Goal: Check status

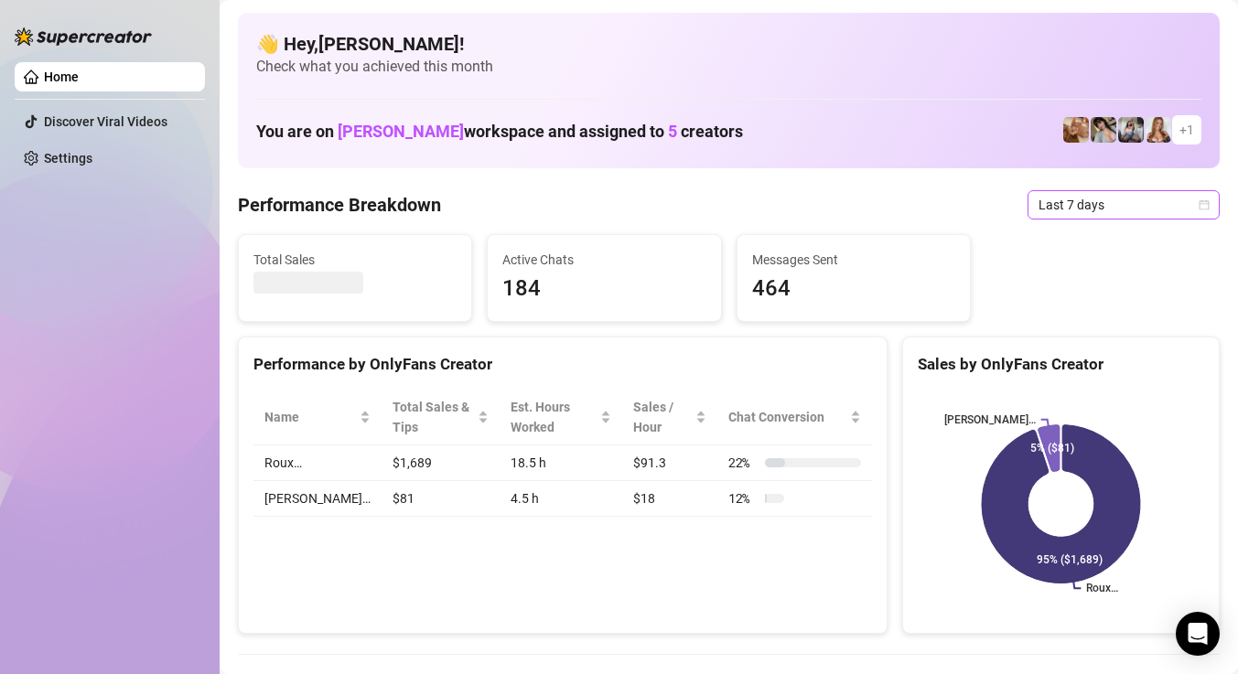
click at [1119, 206] on span "Last 7 days" at bounding box center [1123, 204] width 170 height 27
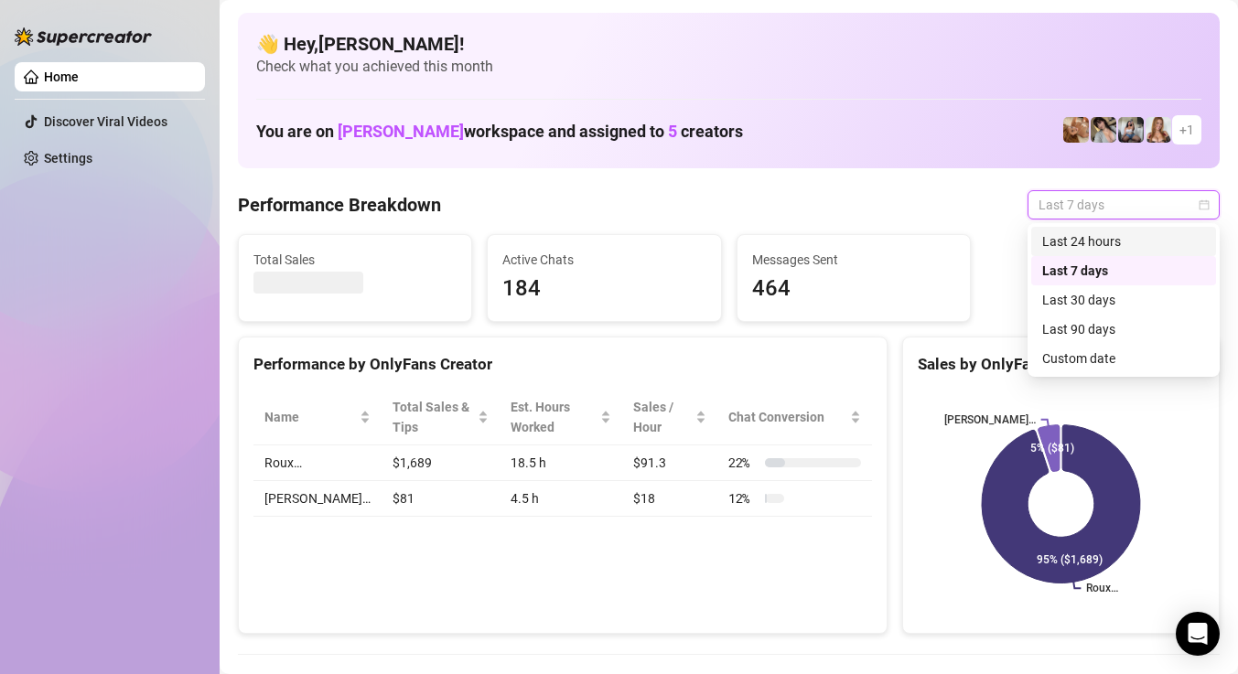
click at [1070, 235] on div "Last 24 hours" at bounding box center [1123, 241] width 163 height 20
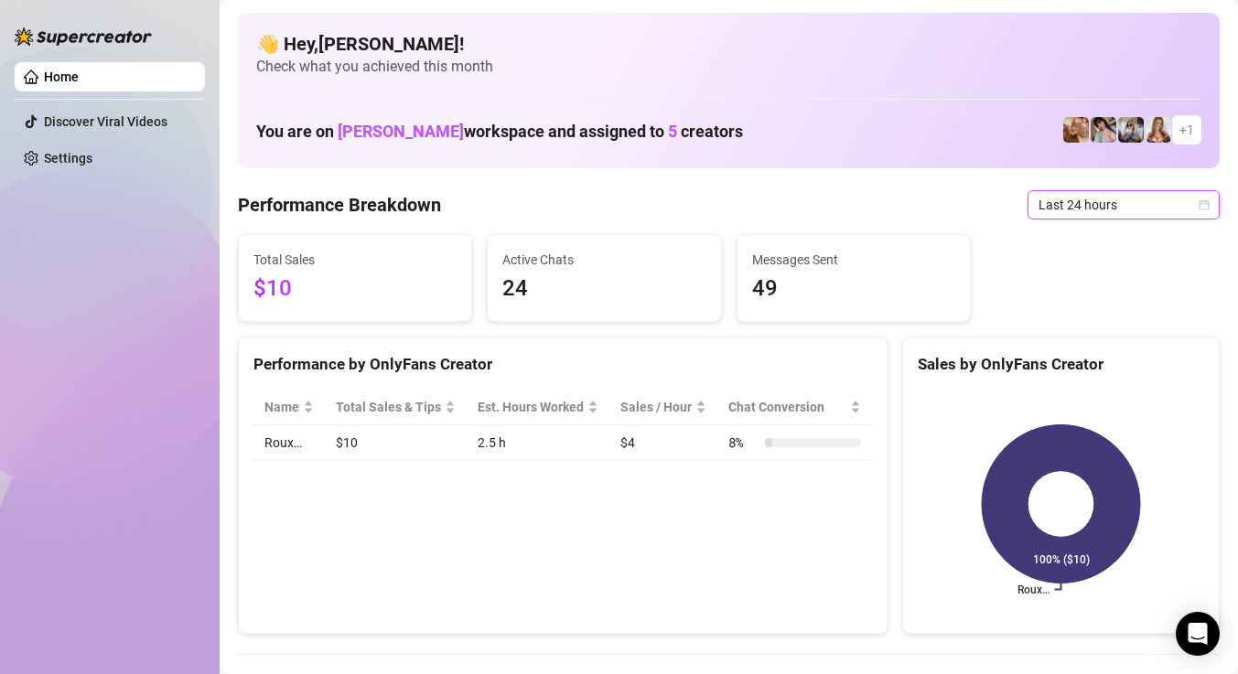
click at [1100, 205] on span "Last 24 hours" at bounding box center [1123, 204] width 170 height 27
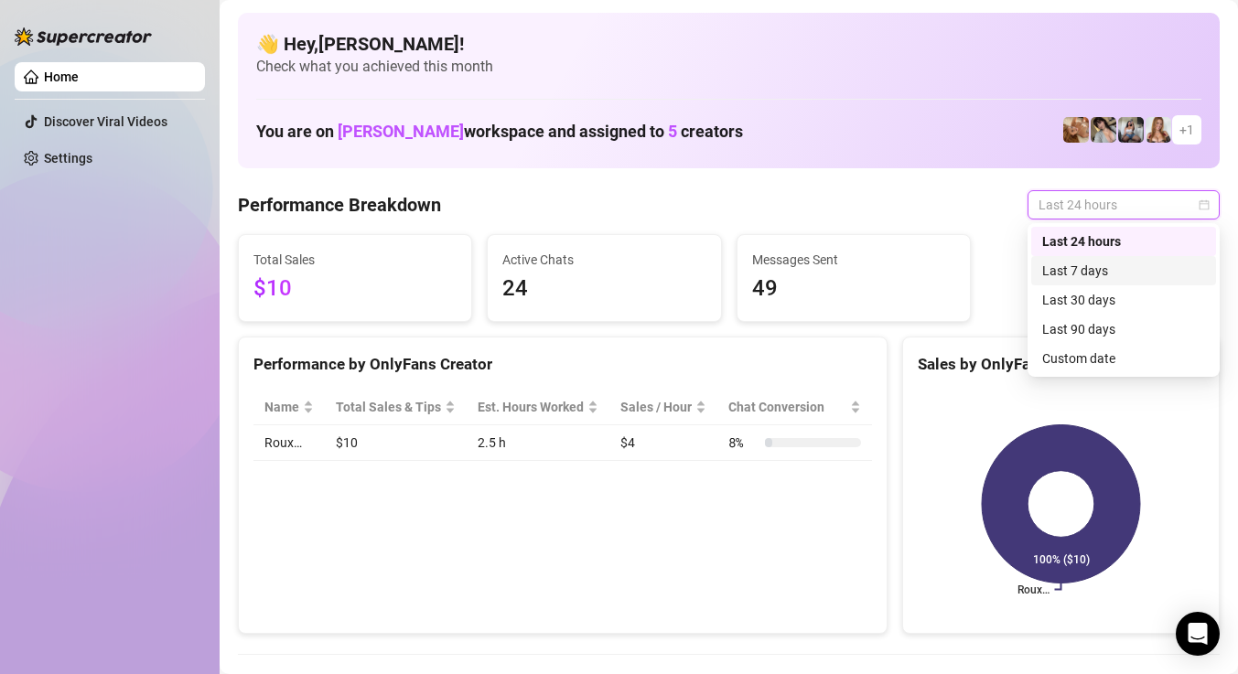
click at [1059, 275] on div "Last 7 days" at bounding box center [1123, 271] width 163 height 20
